Goal: Task Accomplishment & Management: Use online tool/utility

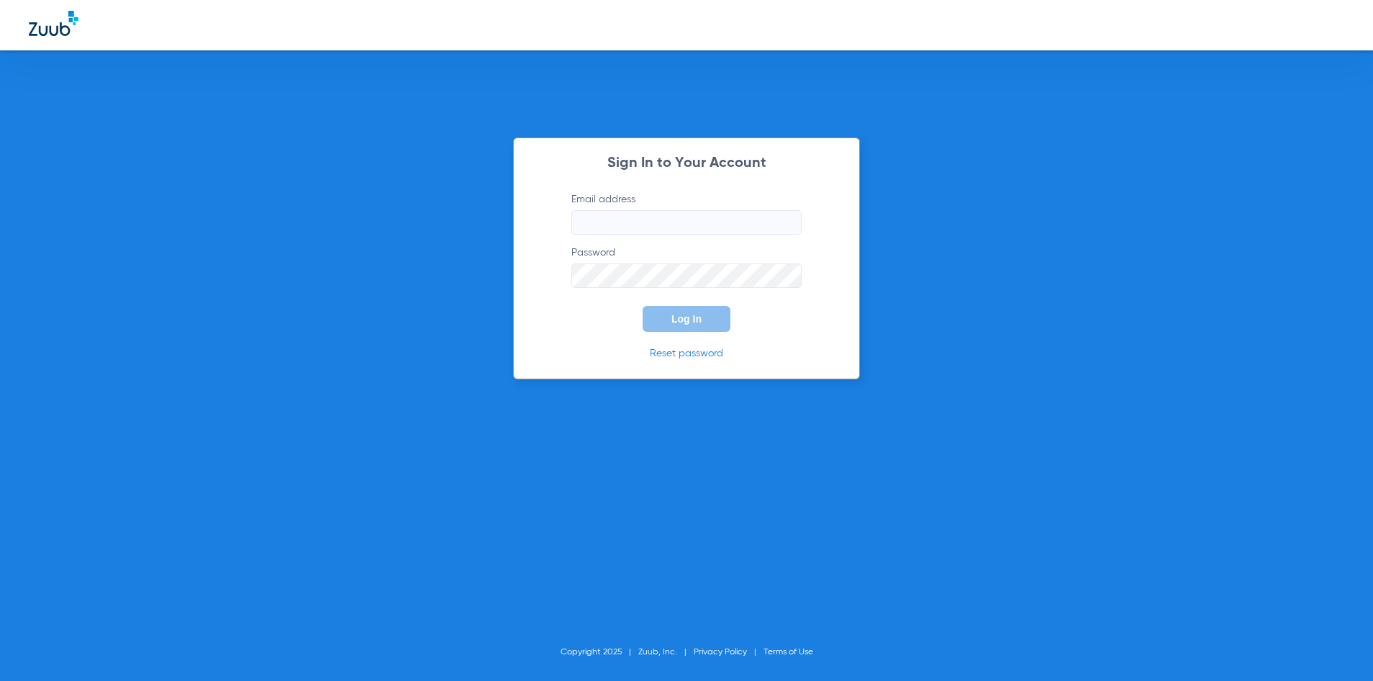
type input "[EMAIL_ADDRESS][DOMAIN_NAME]"
click at [673, 311] on button "Log In" at bounding box center [687, 319] width 88 height 26
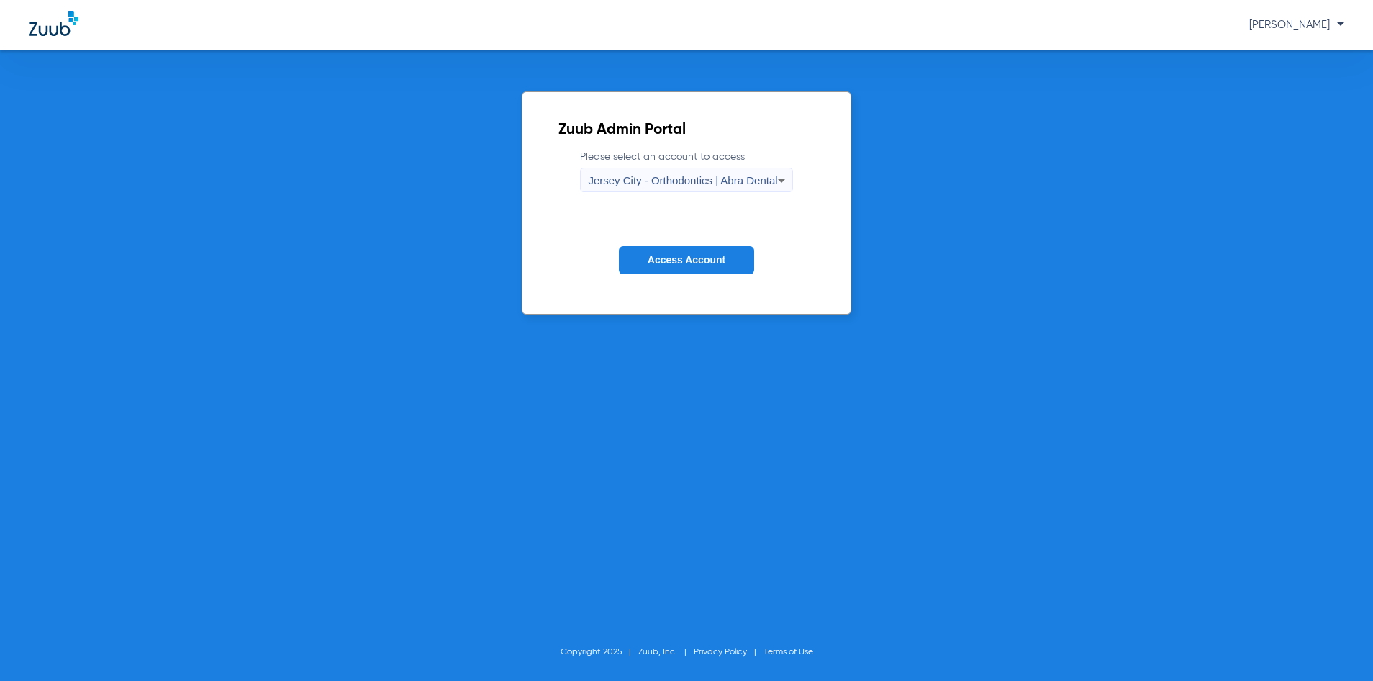
click at [695, 180] on span "Jersey City - Orthodontics | Abra Dental" at bounding box center [682, 180] width 189 height 12
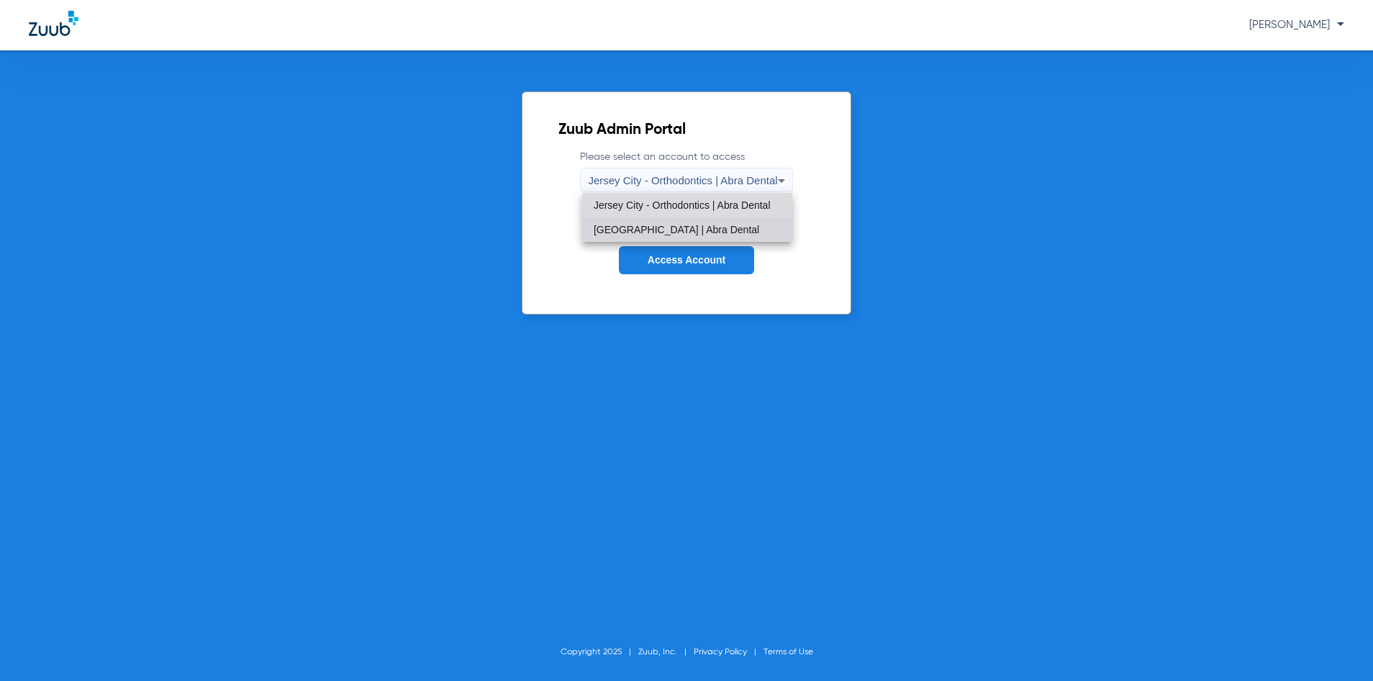
click at [695, 226] on span "[GEOGRAPHIC_DATA] | Abra Dental" at bounding box center [677, 230] width 166 height 10
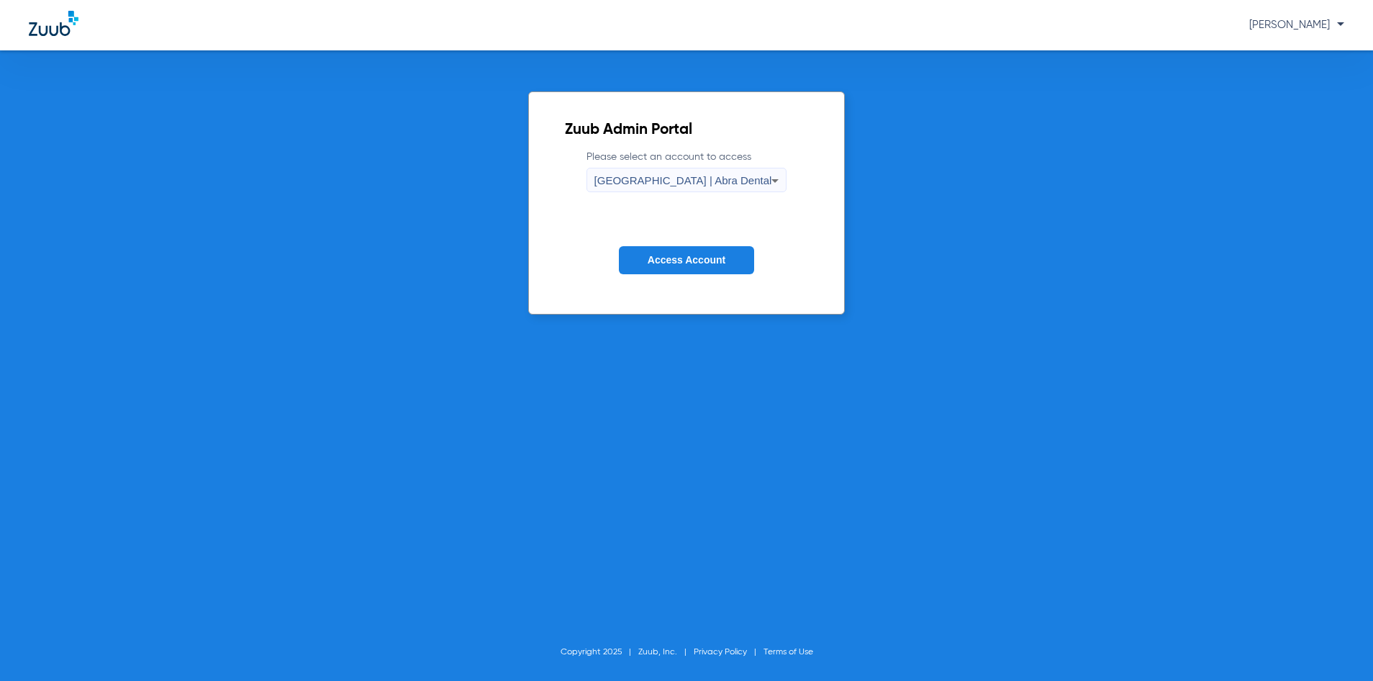
click at [694, 255] on span "Access Account" at bounding box center [687, 260] width 78 height 12
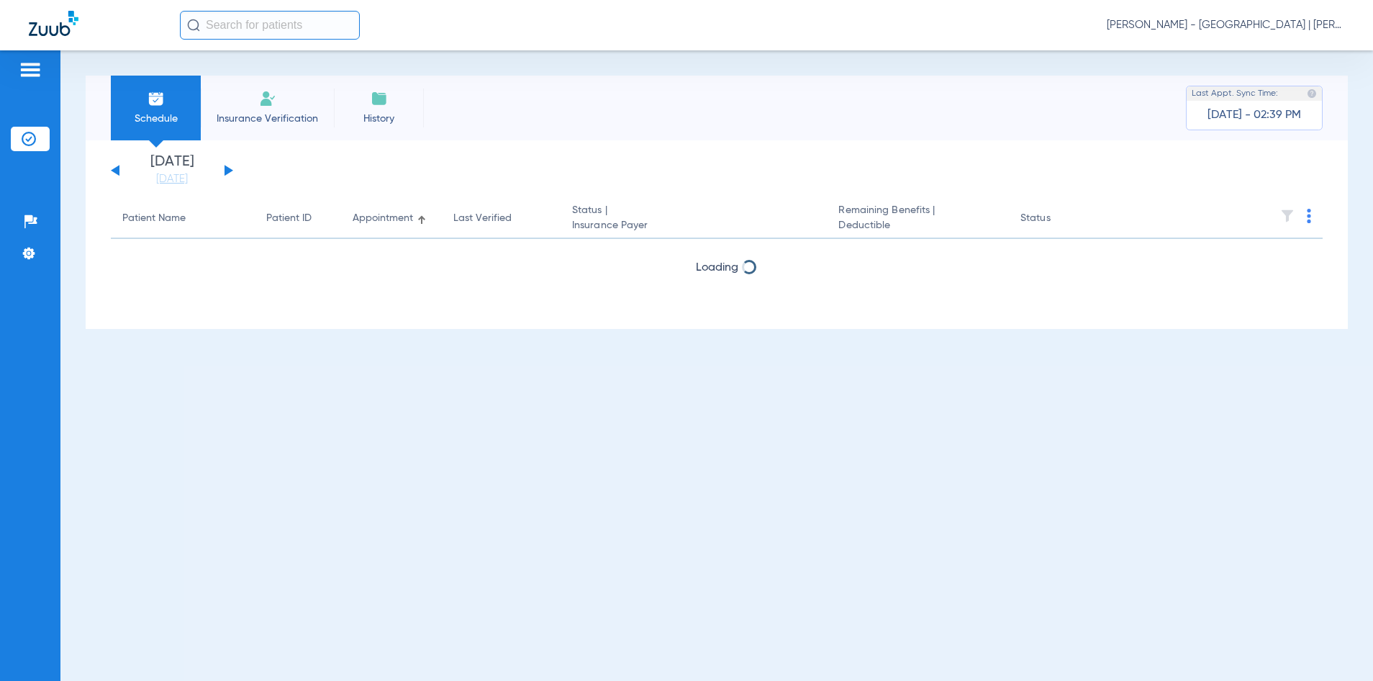
click at [245, 26] on input "text" at bounding box center [270, 25] width 180 height 29
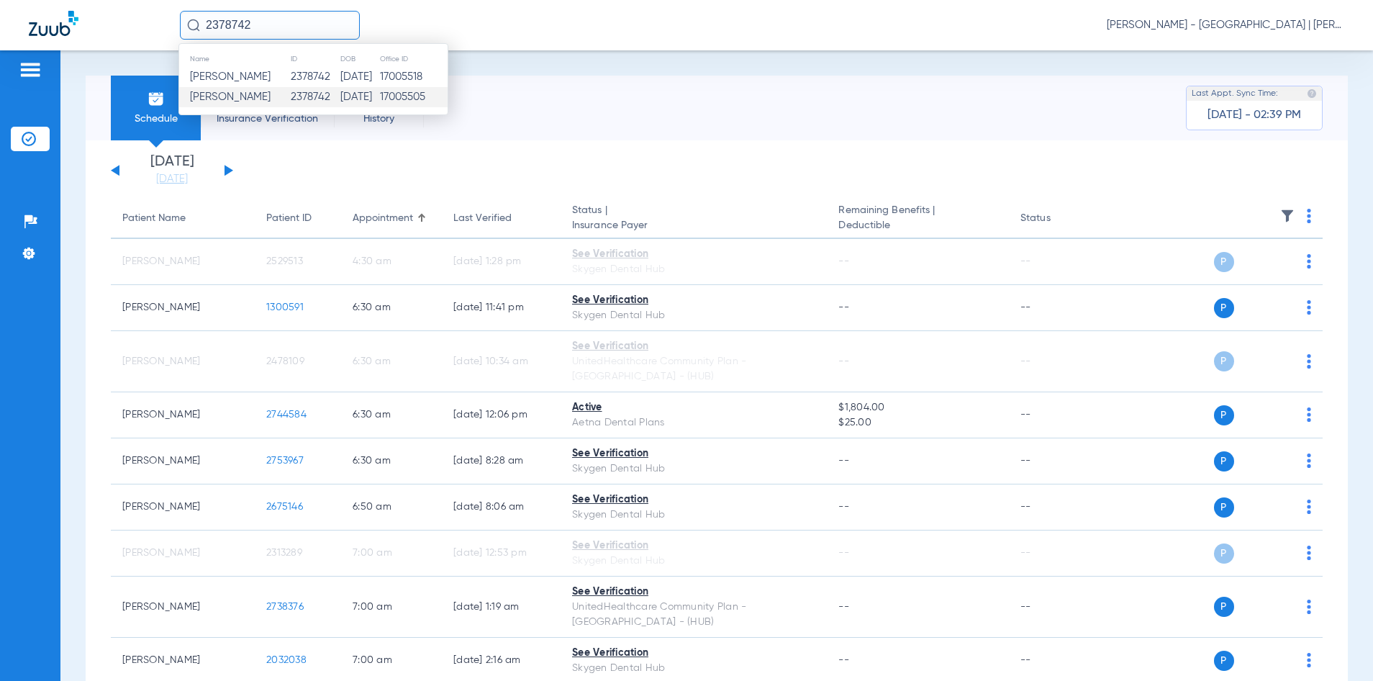
type input "2378742"
click at [340, 99] on td "[DATE]" at bounding box center [360, 97] width 40 height 20
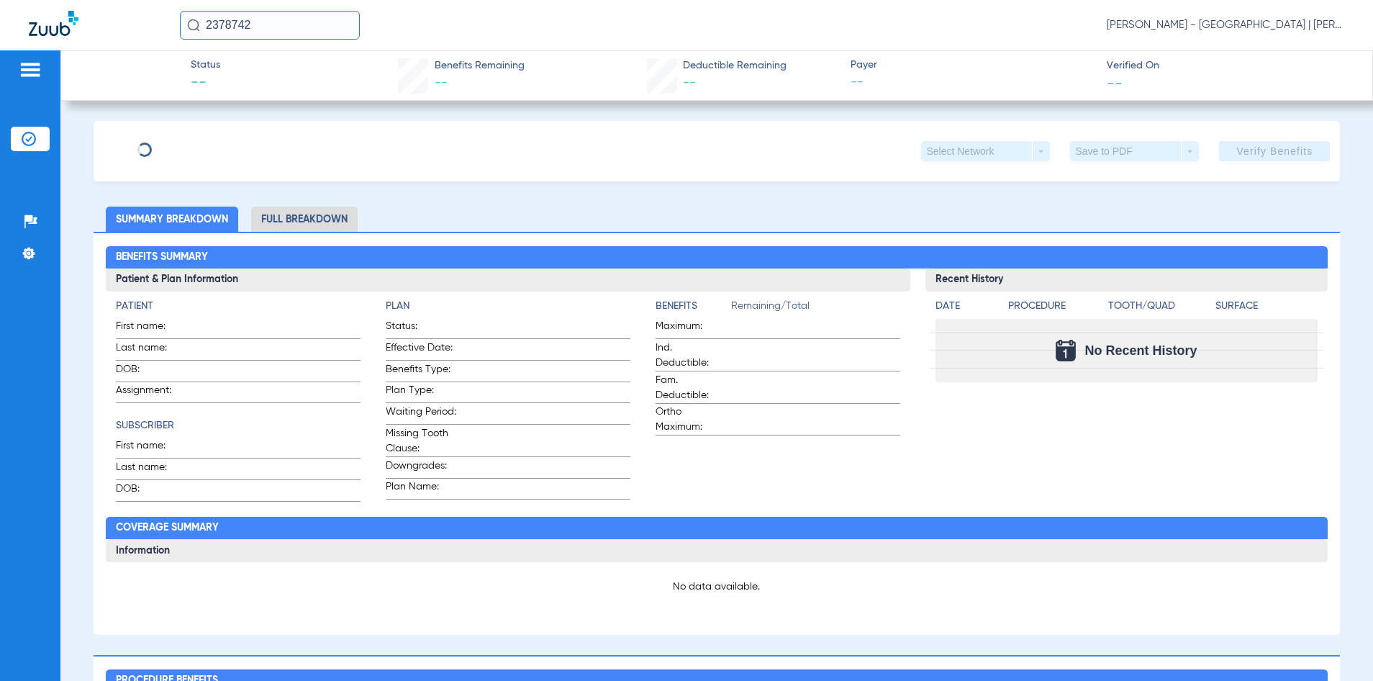
type input "CHRISTIEN"
type input "[PERSON_NAME]"
type input "[DATE]"
type input "71079387"
click at [228, 143] on span "Edit" at bounding box center [221, 146] width 13 height 14
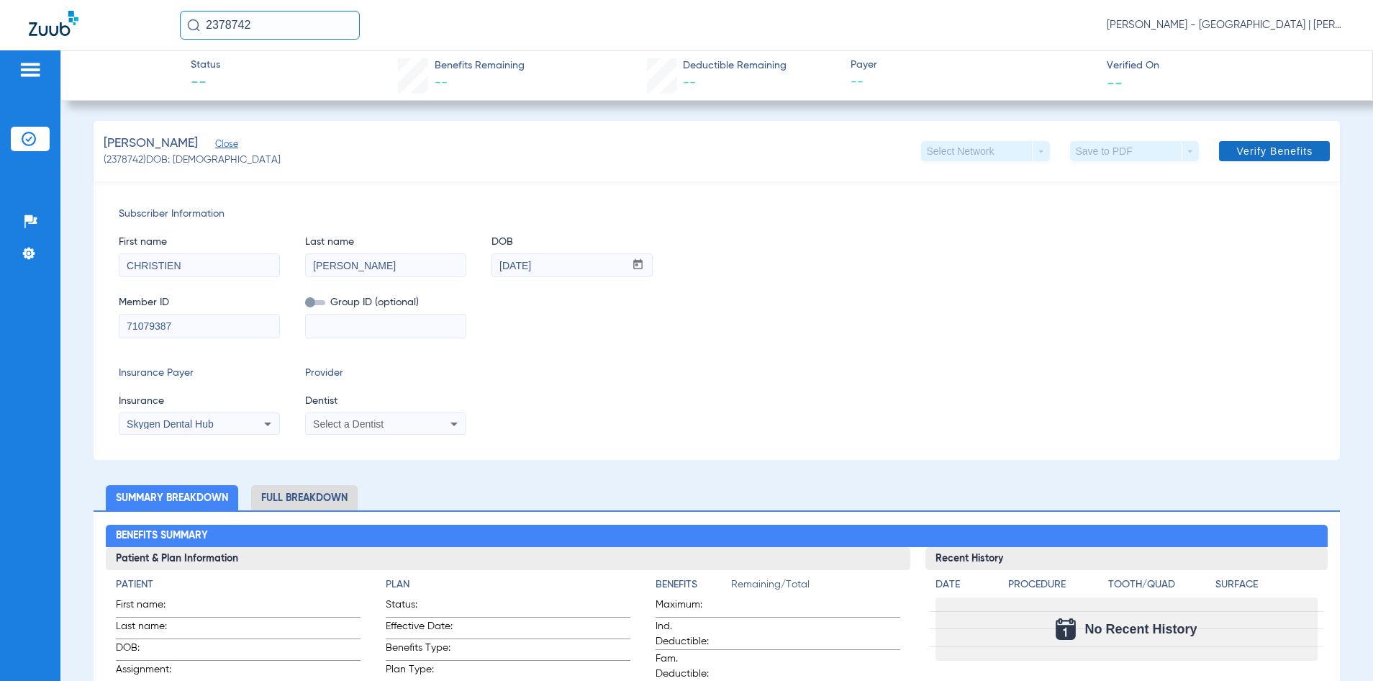
click at [1291, 162] on span at bounding box center [1274, 151] width 111 height 35
